Goal: Transaction & Acquisition: Subscribe to service/newsletter

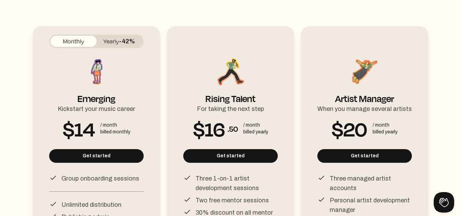
scroll to position [74, 0]
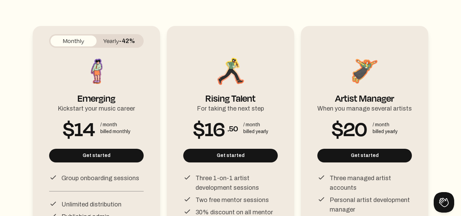
click at [113, 44] on button "Yearly -42%" at bounding box center [120, 41] width 46 height 11
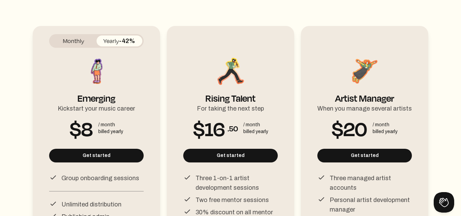
click at [71, 42] on button "Monthly" at bounding box center [74, 41] width 46 height 11
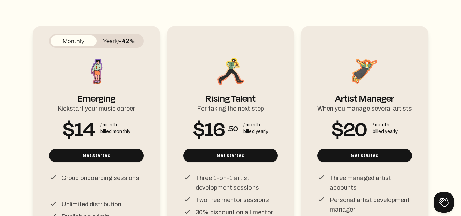
drag, startPoint x: 163, startPoint y: 36, endPoint x: 189, endPoint y: 38, distance: 26.4
click at [189, 38] on div "Monthly Yearly -42% Emerging Kickstart your music career $14 / month billed mon…" at bounding box center [231, 178] width 396 height 325
click at [189, 38] on div "Monthly Yearly -% Rising Talent For taking the next step $16 .50 / month billed…" at bounding box center [230, 184] width 95 height 300
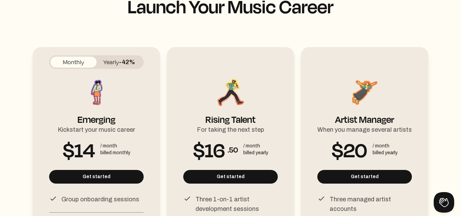
scroll to position [53, 0]
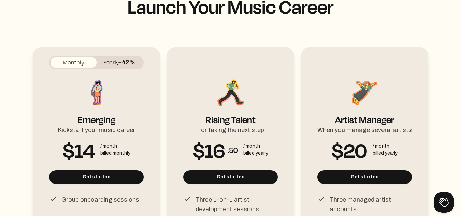
click at [129, 65] on span "-42%" at bounding box center [127, 62] width 16 height 7
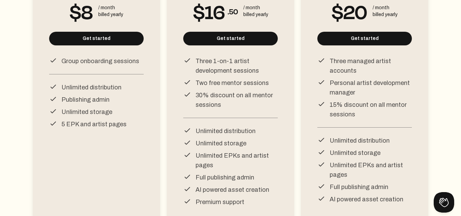
scroll to position [191, 0]
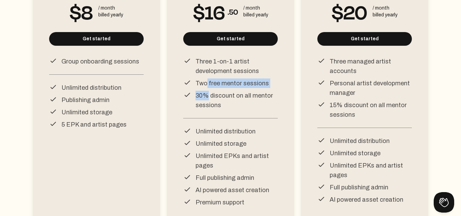
drag, startPoint x: 203, startPoint y: 79, endPoint x: 205, endPoint y: 95, distance: 16.1
click at [205, 95] on li "Three 1-on-1 artist development sessions Two free mentor sessions 30% discount …" at bounding box center [230, 88] width 95 height 62
click at [205, 95] on p "30% discount on all mentor sessions" at bounding box center [237, 100] width 82 height 19
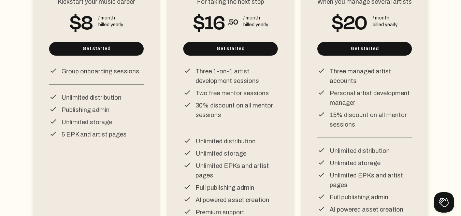
scroll to position [180, 0]
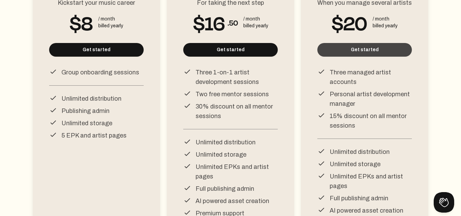
click at [377, 55] on button "Get started" at bounding box center [365, 50] width 95 height 14
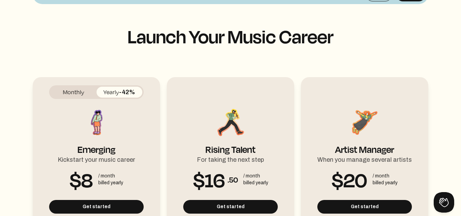
scroll to position [0, 0]
